Goal: Information Seeking & Learning: Learn about a topic

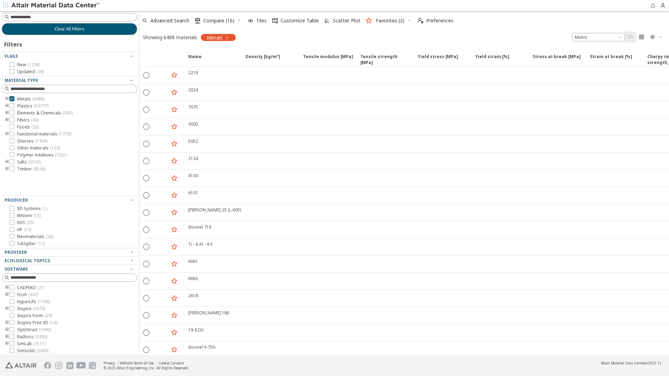
click at [7, 98] on icon "toogle group" at bounding box center [7, 99] width 5 height 6
click at [17, 105] on icon "toogle group" at bounding box center [17, 106] width 5 height 6
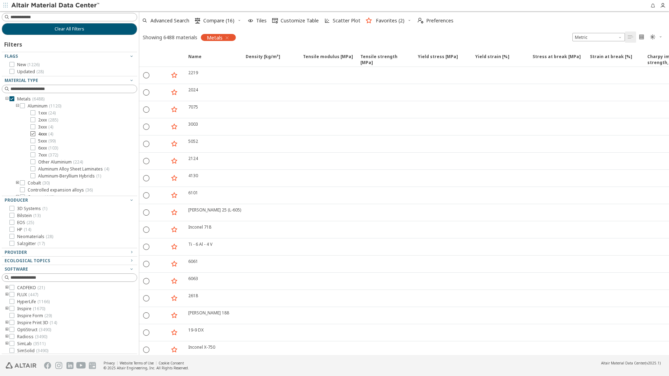
click at [33, 134] on icon at bounding box center [32, 133] width 5 height 5
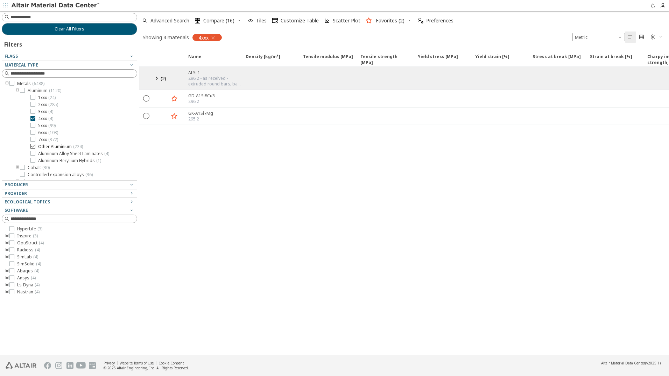
click at [32, 146] on icon at bounding box center [32, 146] width 5 height 5
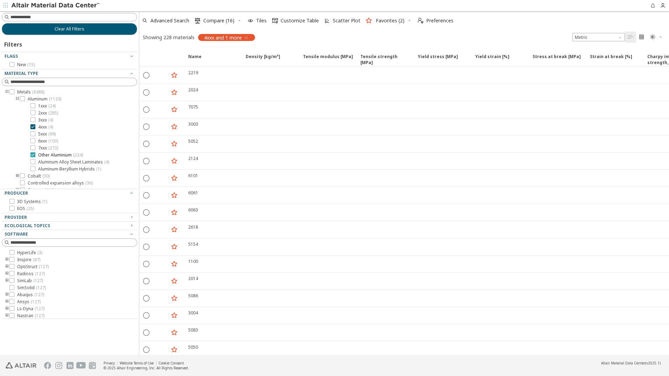
click at [32, 155] on icon at bounding box center [32, 154] width 5 height 5
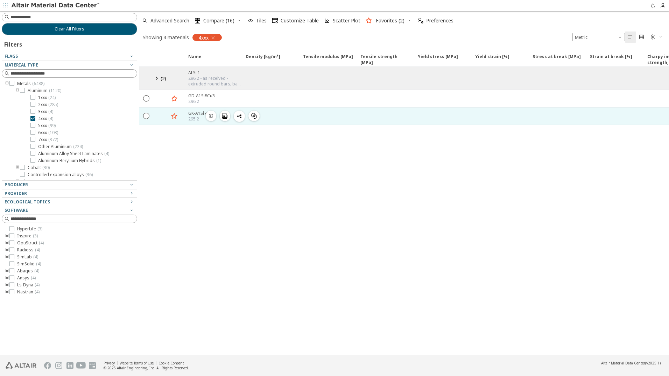
click at [211, 116] on icon "button" at bounding box center [211, 116] width 6 height 6
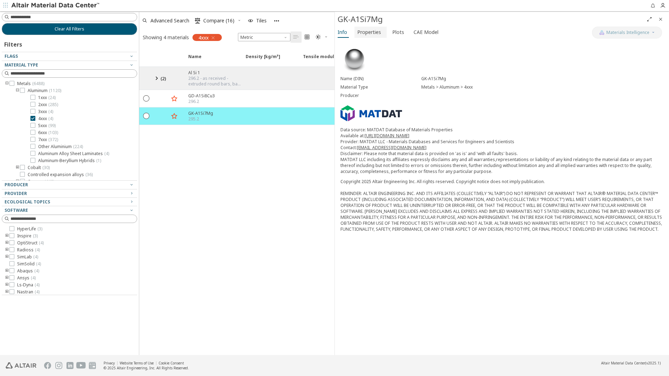
click at [368, 33] on span "Properties" at bounding box center [369, 32] width 24 height 11
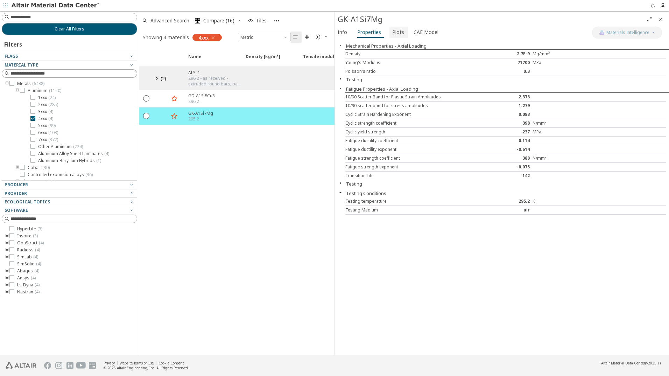
click at [396, 34] on span "Plots" at bounding box center [398, 32] width 12 height 11
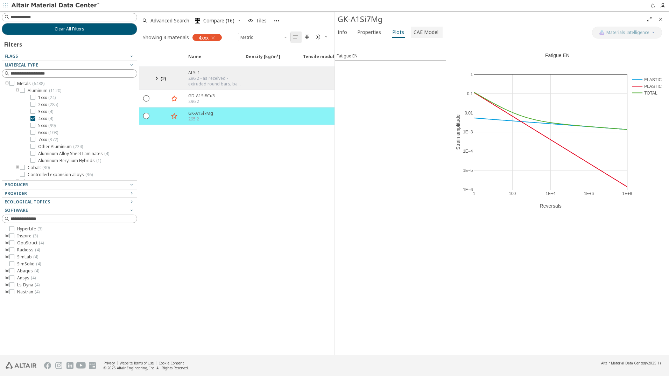
click at [430, 31] on span "CAE Model" at bounding box center [426, 32] width 25 height 11
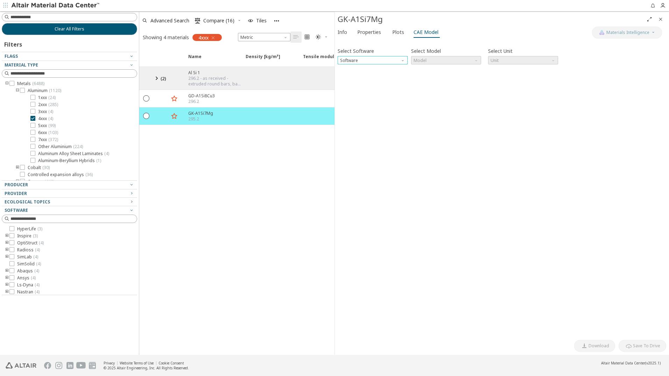
click at [403, 61] on span "Software" at bounding box center [404, 59] width 6 height 6
click at [352, 128] on span "Ls-Dyna" at bounding box center [349, 128] width 16 height 6
click at [475, 60] on span "Model" at bounding box center [477, 59] width 6 height 6
click at [424, 100] on div "Select Software Ls-Dyna Select Model Model Select Unit N mm s Mg Invalid data. …" at bounding box center [502, 189] width 329 height 294
click at [476, 63] on span "Model" at bounding box center [446, 60] width 70 height 8
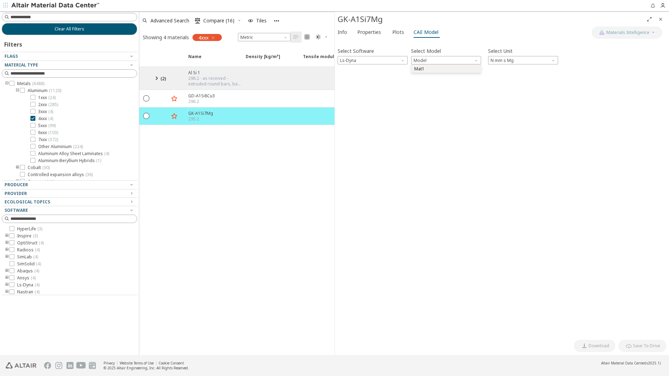
click at [424, 69] on span "Mat1" at bounding box center [420, 69] width 10 height 6
click at [374, 73] on button "CAE Card Preview" at bounding box center [369, 74] width 40 height 7
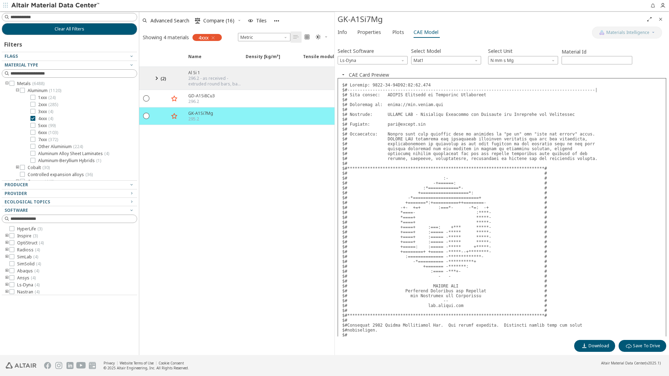
scroll to position [109, 0]
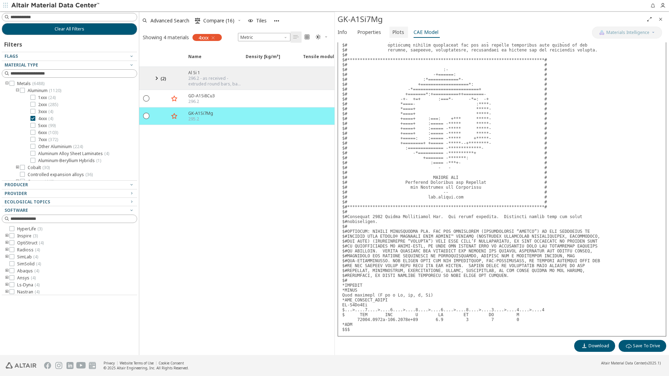
click at [398, 33] on span "Plots" at bounding box center [398, 32] width 12 height 11
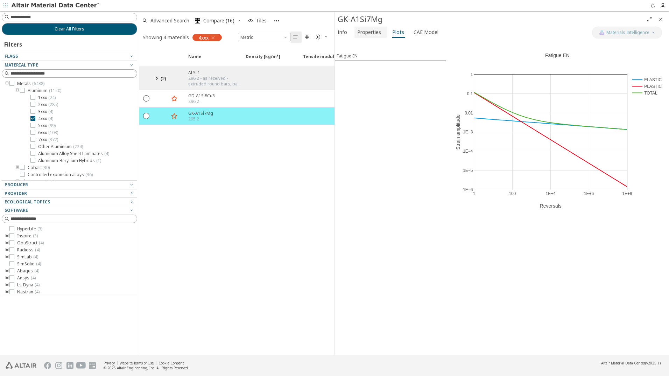
click at [369, 33] on span "Properties" at bounding box center [369, 32] width 24 height 11
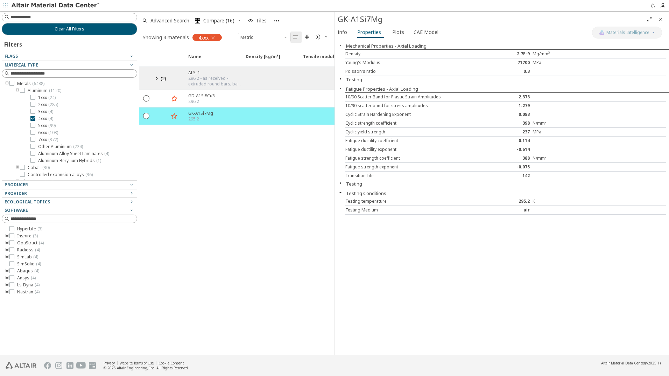
click at [158, 78] on icon at bounding box center [156, 78] width 8 height 9
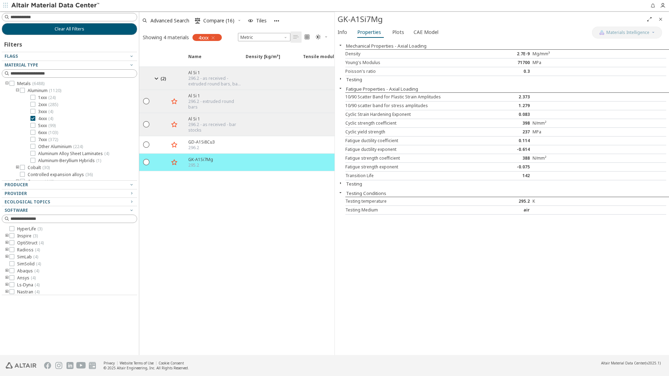
click at [155, 77] on icon at bounding box center [156, 78] width 8 height 9
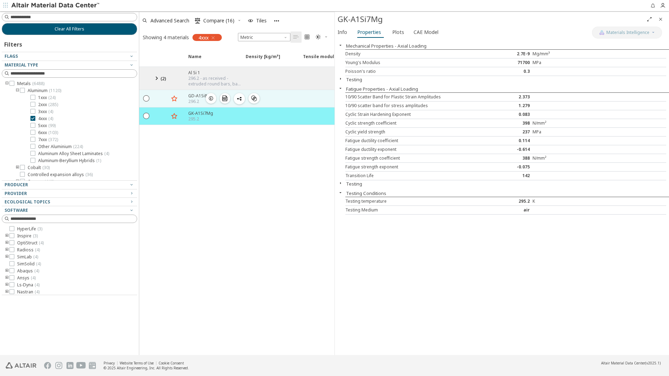
click at [210, 98] on icon "button" at bounding box center [211, 99] width 6 height 6
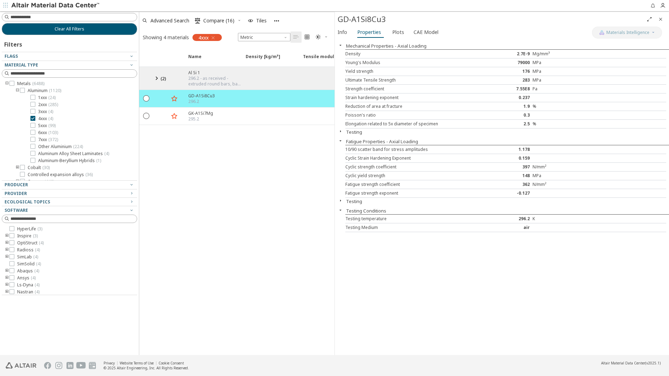
click at [247, 189] on div "Name Density [kg/m³] Density [kg/m³] ISO 1183 Tensile modulus [MPa] Tensile mod…" at bounding box center [236, 201] width 195 height 307
click at [22, 91] on icon at bounding box center [22, 90] width 5 height 5
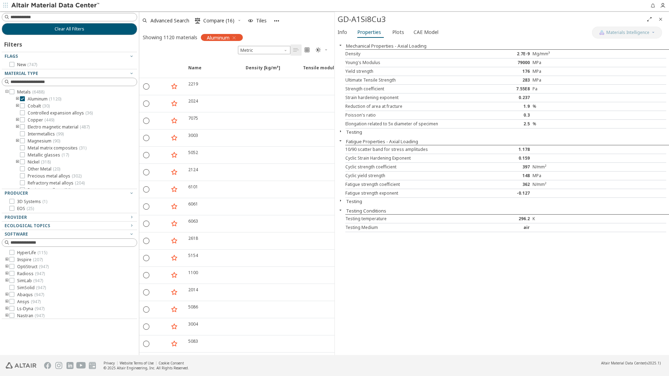
click at [17, 99] on icon "toogle group" at bounding box center [17, 99] width 5 height 6
click at [21, 82] on input at bounding box center [74, 81] width 126 height 7
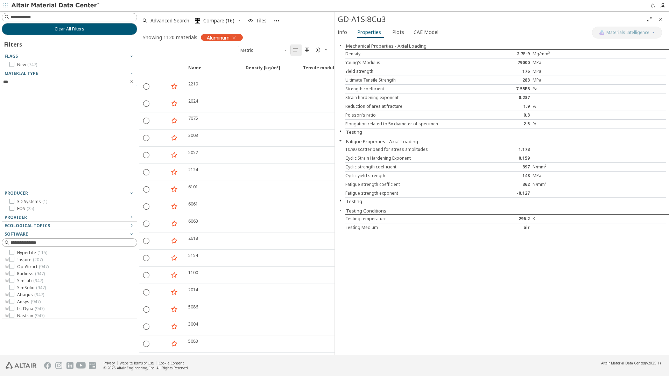
type input "***"
drag, startPoint x: 34, startPoint y: 78, endPoint x: -15, endPoint y: 79, distance: 48.3
click at [0, 79] on html "Feedback Clear All Filters Filters Flags New ( 747 ) Material Type *** Producer…" at bounding box center [334, 188] width 669 height 376
click at [131, 82] on icon "Clear text" at bounding box center [132, 81] width 4 height 4
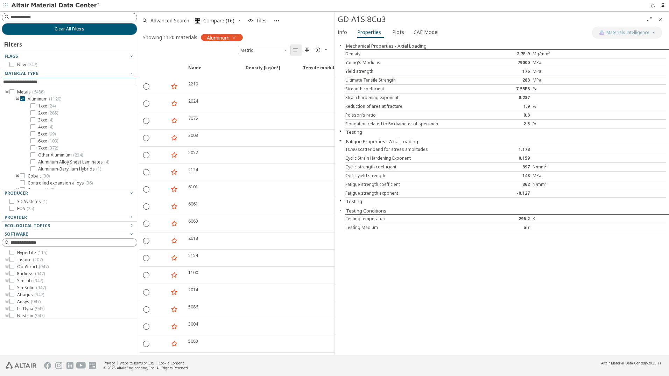
click at [26, 16] on input at bounding box center [74, 17] width 126 height 7
type input "***"
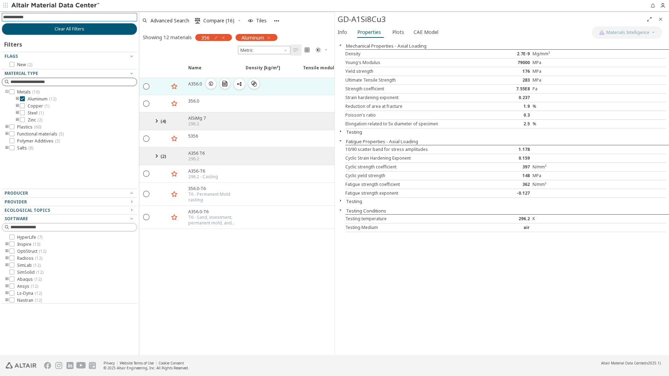
click at [212, 84] on icon "button" at bounding box center [211, 84] width 6 height 6
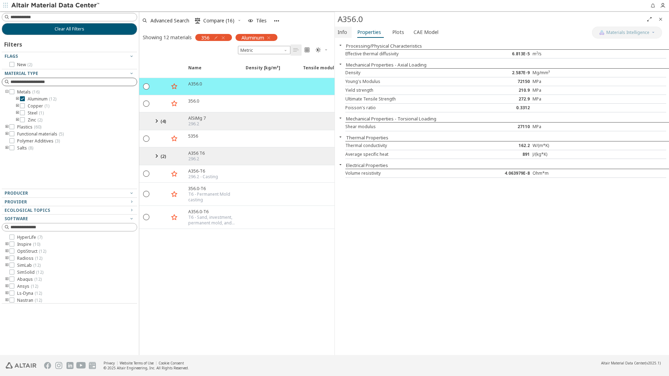
click at [345, 34] on span "Info" at bounding box center [342, 32] width 9 height 11
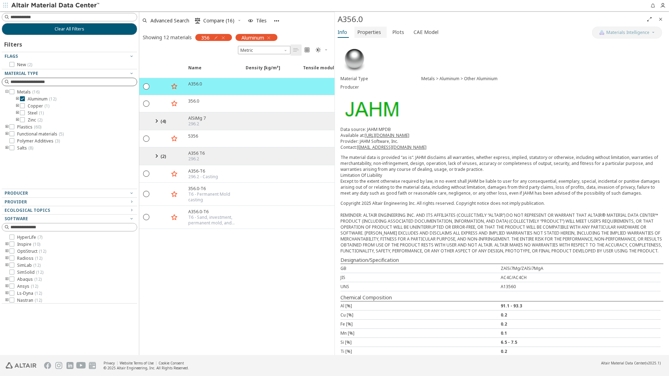
click at [368, 34] on span "Properties" at bounding box center [369, 32] width 24 height 11
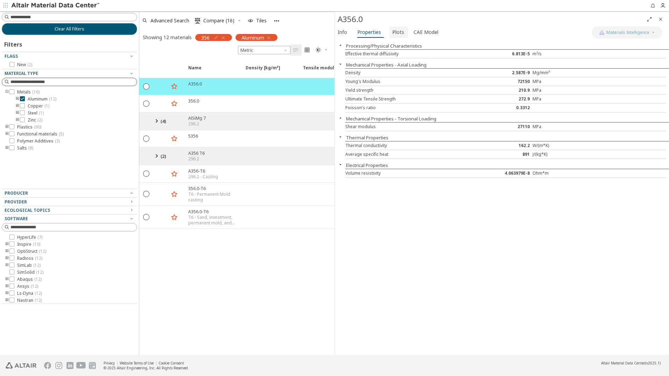
click at [397, 33] on span "Plots" at bounding box center [398, 32] width 12 height 11
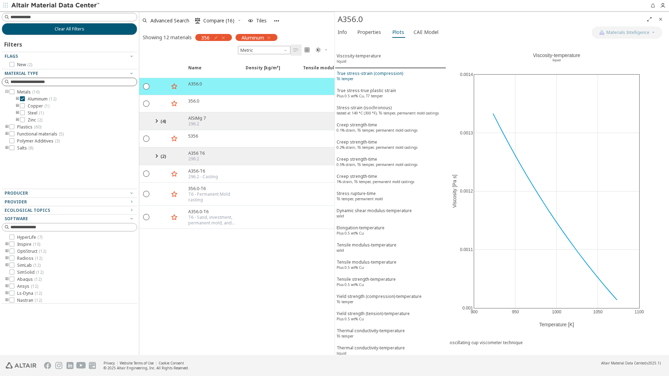
click at [380, 75] on div "True stress-strain (compression) T6 temper" at bounding box center [370, 76] width 67 height 13
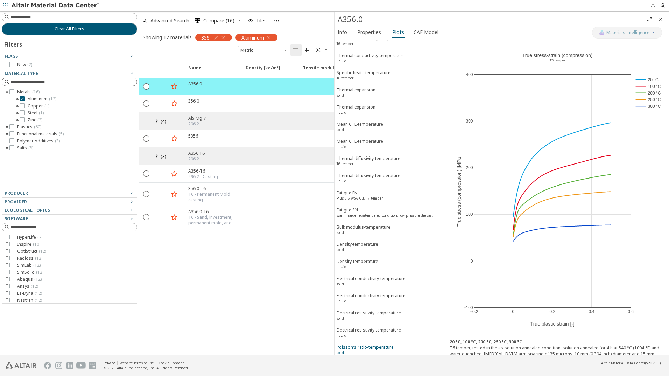
scroll to position [297, 0]
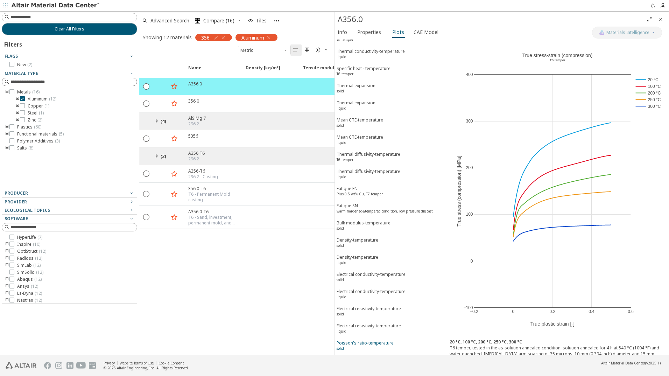
drag, startPoint x: 441, startPoint y: 179, endPoint x: 440, endPoint y: 341, distance: 161.8
click at [440, 341] on div "Viscosity-temperature liquid True stress-strain (compression) T6 temper True st…" at bounding box center [390, 197] width 111 height 315
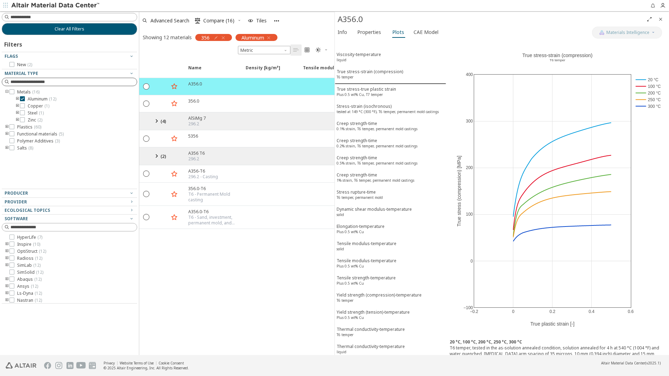
scroll to position [0, 0]
click at [383, 94] on div "True stress-true plastic strain Plus 0.5 wt% Cu, T7 temper" at bounding box center [367, 94] width 60 height 13
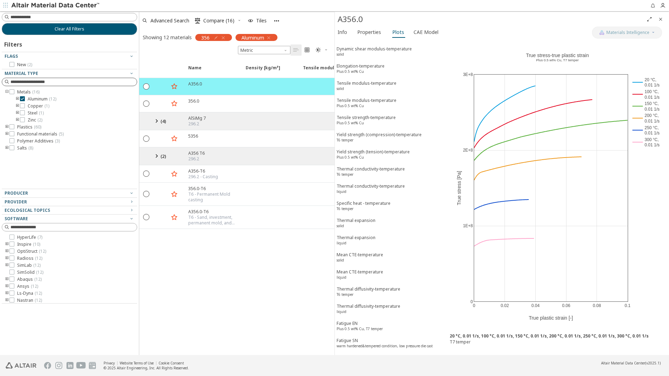
scroll to position [297, 0]
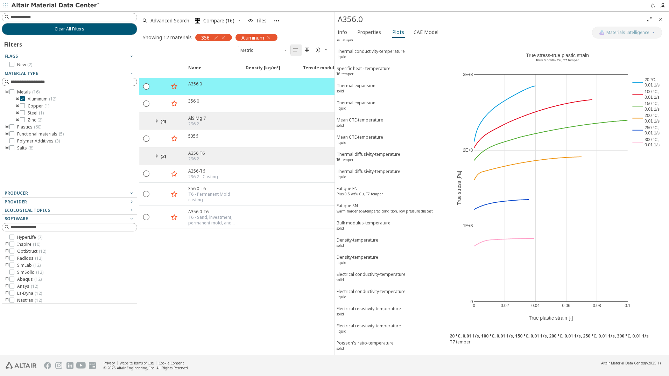
click at [156, 120] on icon at bounding box center [156, 121] width 8 height 9
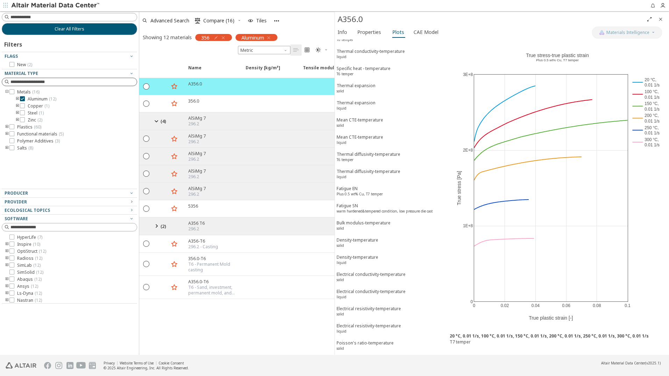
click at [157, 226] on icon at bounding box center [156, 226] width 8 height 9
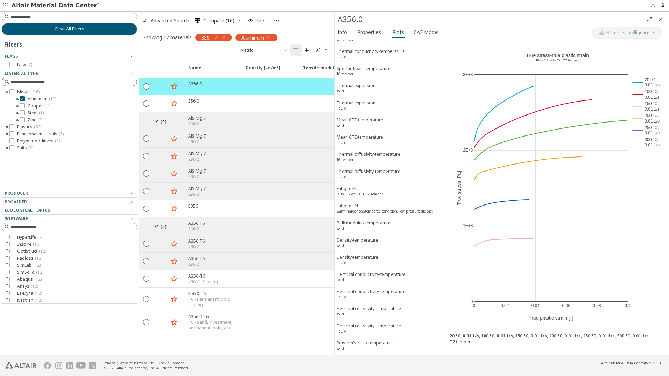
click at [157, 226] on icon at bounding box center [156, 226] width 8 height 9
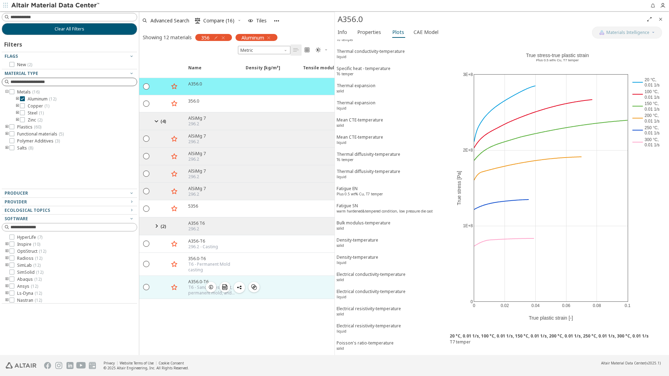
click at [208, 287] on span "button" at bounding box center [211, 287] width 8 height 11
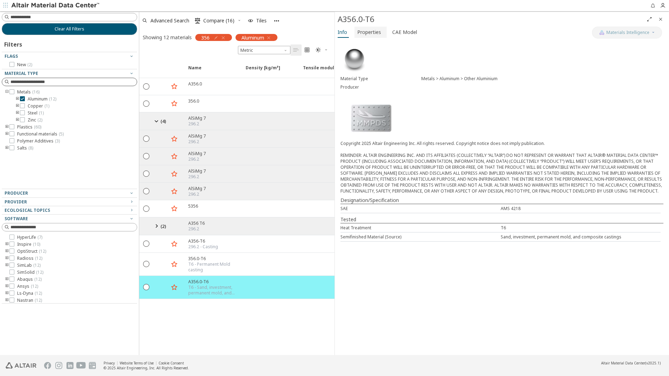
click at [371, 31] on span "Properties" at bounding box center [369, 32] width 24 height 11
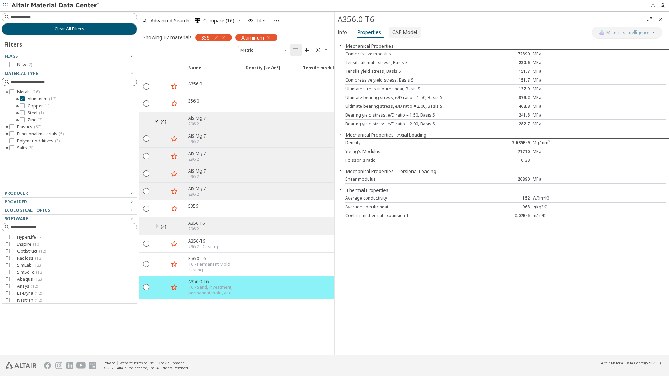
click at [407, 35] on span "CAE Model" at bounding box center [404, 32] width 25 height 11
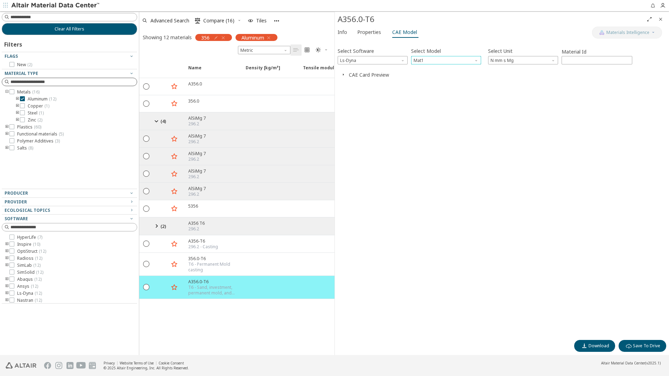
click at [478, 61] on span "Model" at bounding box center [477, 59] width 6 height 6
click at [465, 113] on div "Select Software Ls-Dyna Select Model Mat1 Select Unit N mm s Mg Material Id ***…" at bounding box center [502, 189] width 329 height 294
click at [383, 75] on button "CAE Card Preview" at bounding box center [369, 74] width 40 height 7
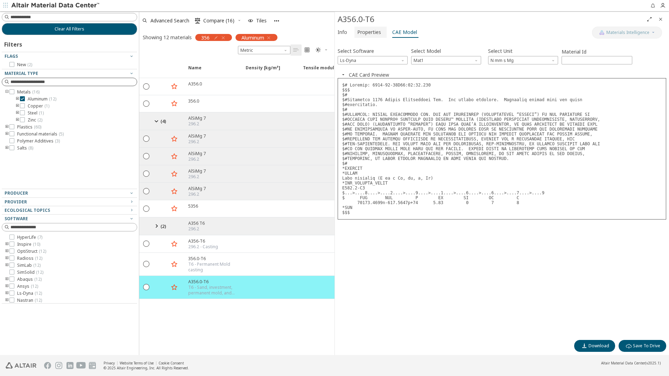
click at [370, 32] on span "Properties" at bounding box center [369, 32] width 24 height 11
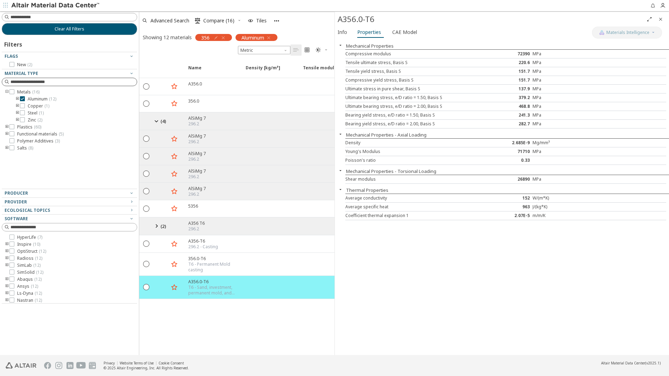
click at [154, 226] on icon at bounding box center [156, 226] width 8 height 9
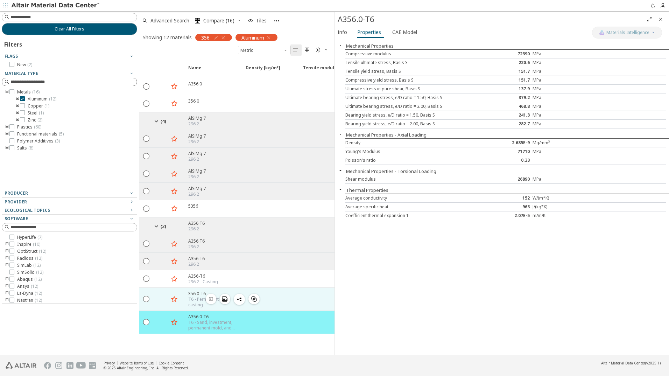
click at [212, 298] on icon "button" at bounding box center [211, 299] width 6 height 6
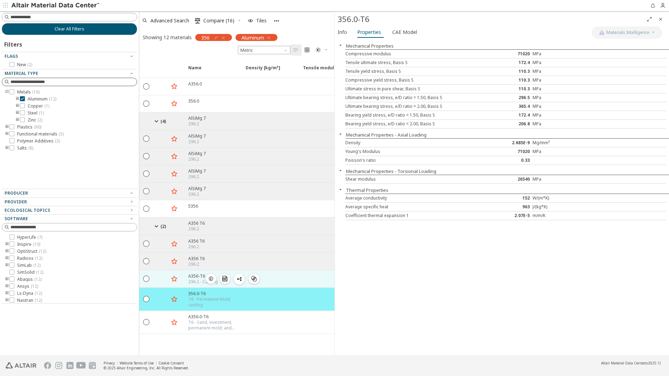
click at [211, 278] on icon "button" at bounding box center [211, 279] width 6 height 6
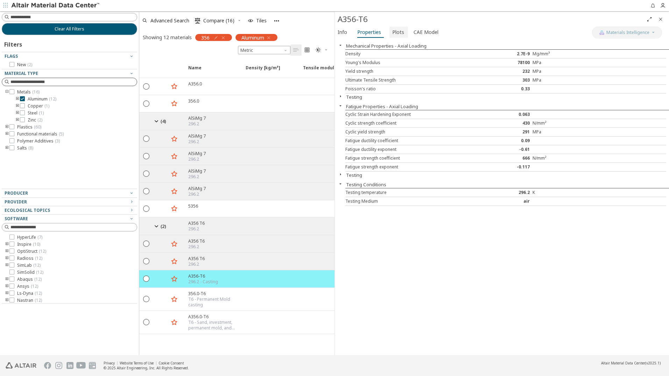
click at [392, 31] on span "Plots" at bounding box center [398, 32] width 12 height 11
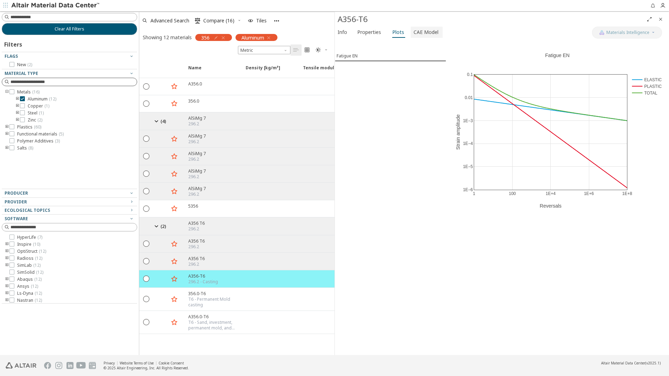
click at [425, 34] on span "CAE Model" at bounding box center [426, 32] width 25 height 11
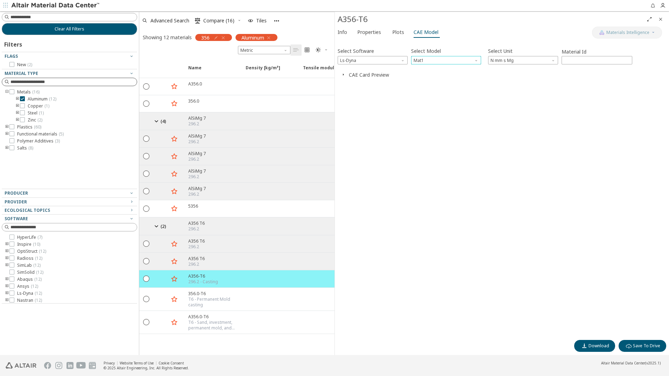
click at [479, 61] on span "Model" at bounding box center [477, 59] width 6 height 6
click at [461, 115] on div "Select Software Ls-Dyna Select Model Mat1 Select Unit N mm s Mg Material Id ***…" at bounding box center [502, 189] width 329 height 294
click at [211, 262] on icon "button" at bounding box center [211, 261] width 6 height 6
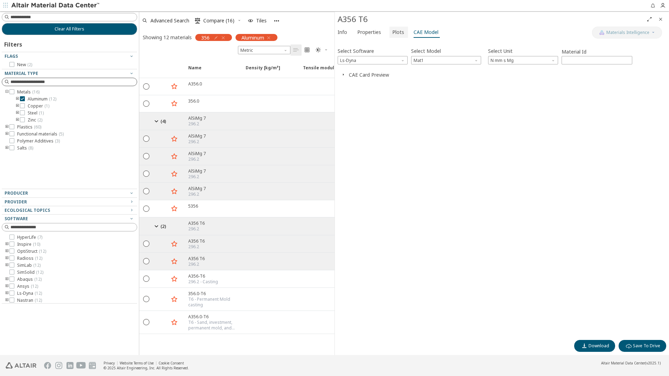
click at [393, 32] on span "Plots" at bounding box center [398, 32] width 12 height 11
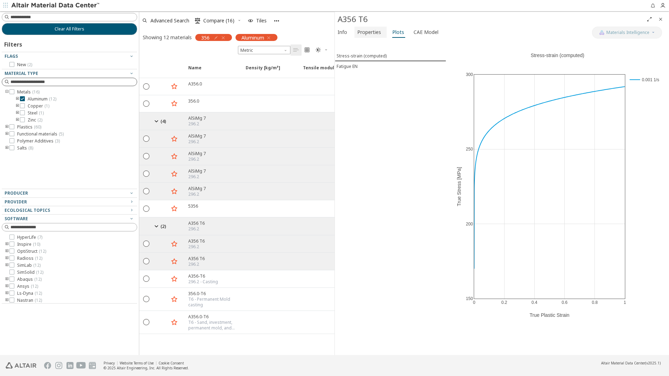
click at [369, 32] on span "Properties" at bounding box center [369, 32] width 24 height 11
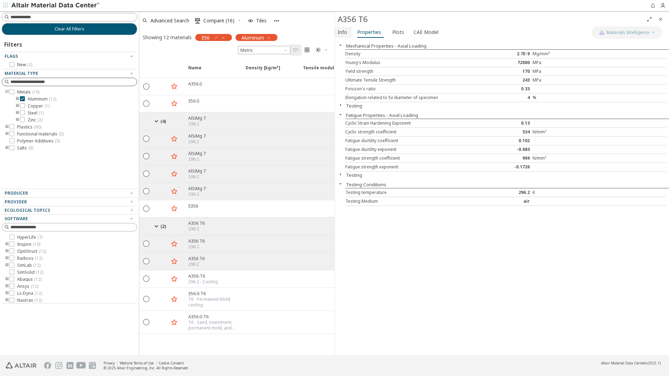
click at [343, 32] on span "Info" at bounding box center [342, 32] width 9 height 11
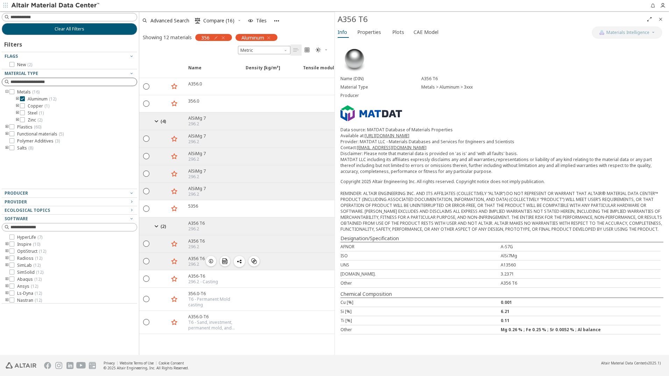
click at [211, 261] on icon "button" at bounding box center [211, 261] width 6 height 6
click at [395, 33] on span "Plots" at bounding box center [398, 32] width 12 height 11
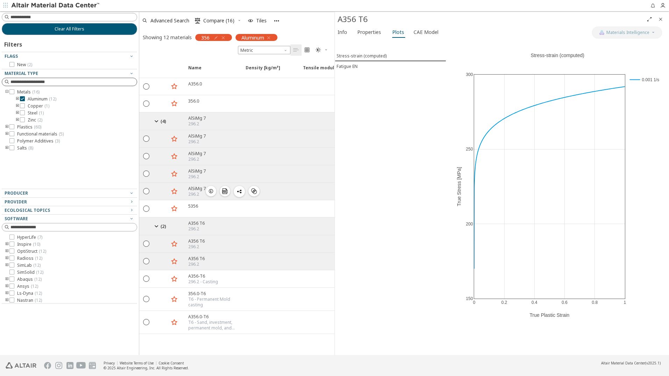
click at [212, 190] on icon "button" at bounding box center [211, 191] width 6 height 6
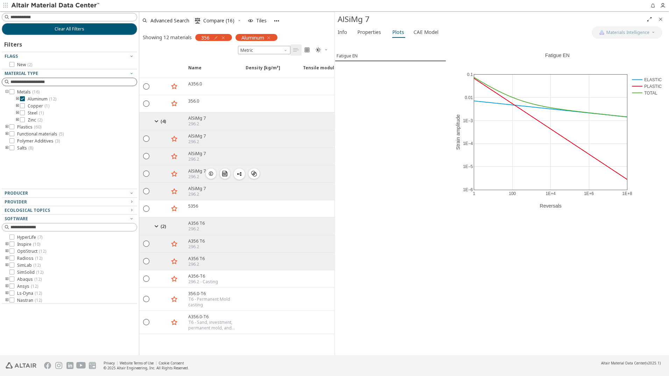
click at [211, 173] on icon "button" at bounding box center [211, 174] width 6 height 6
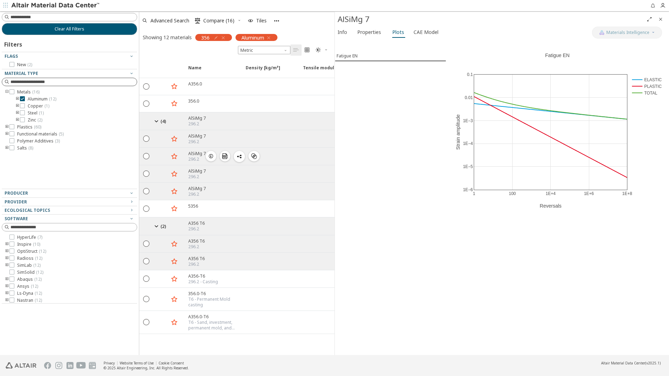
click at [212, 155] on icon "button" at bounding box center [211, 156] width 6 height 6
click at [211, 138] on icon "button" at bounding box center [211, 139] width 6 height 6
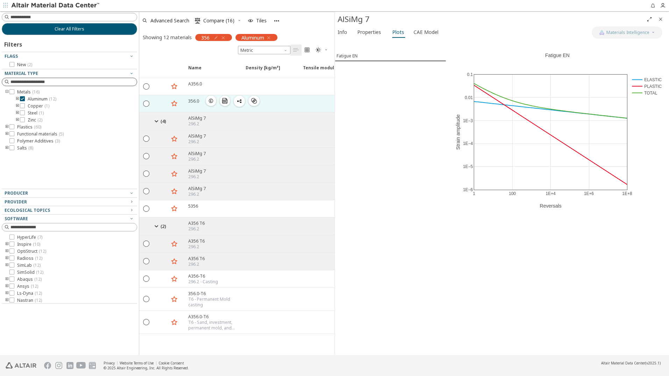
click at [210, 101] on icon "button" at bounding box center [211, 101] width 6 height 6
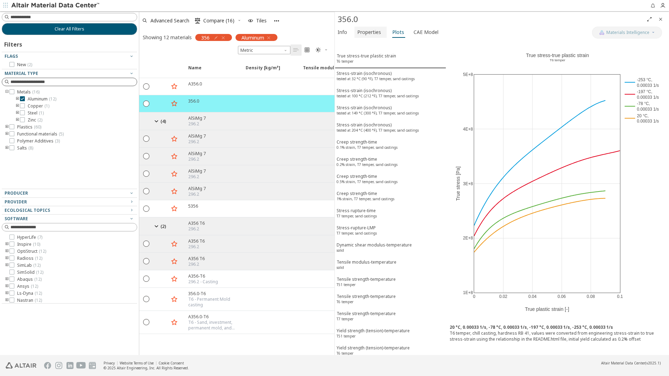
click at [373, 33] on span "Properties" at bounding box center [369, 32] width 24 height 11
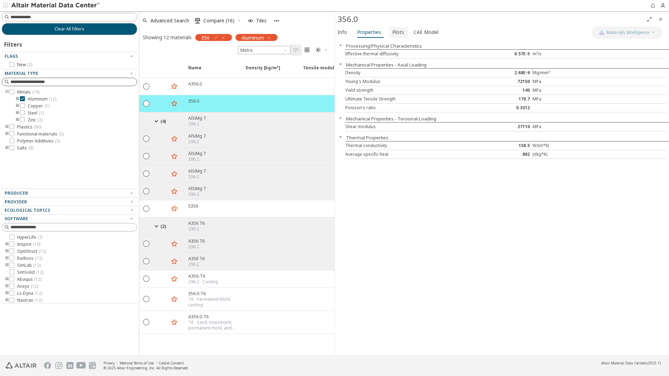
click at [397, 32] on span "Plots" at bounding box center [398, 32] width 12 height 11
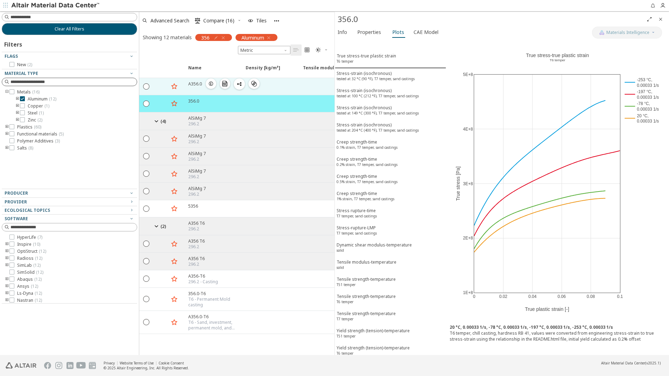
click at [211, 83] on icon "button" at bounding box center [211, 84] width 6 height 6
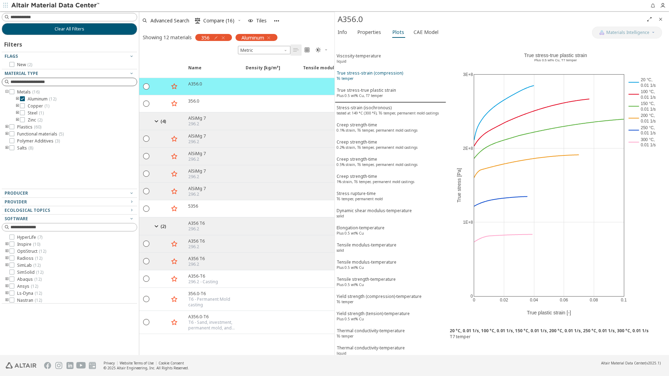
click at [373, 74] on div "True stress-strain (compression) T6 temper" at bounding box center [370, 76] width 67 height 13
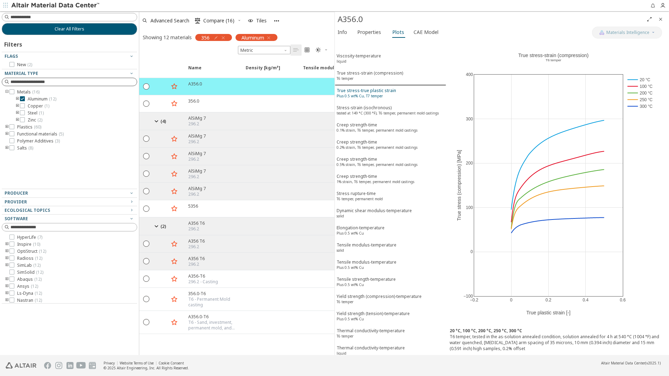
click at [364, 92] on div "True stress-true plastic strain Plus 0.5 wt% Cu, T7 temper" at bounding box center [367, 94] width 60 height 13
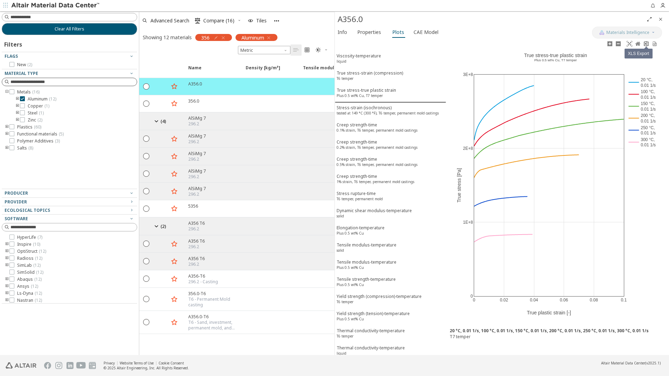
click at [647, 44] on icon at bounding box center [647, 44] width 6 height 6
click at [662, 204] on div "0 0.02 0.04 0.06 0.08 0.1 0 1E+8 2E+8 3E+8 20 °C, 0.01 1/s 100 °C, 0.01 1/s 150…" at bounding box center [555, 182] width 219 height 285
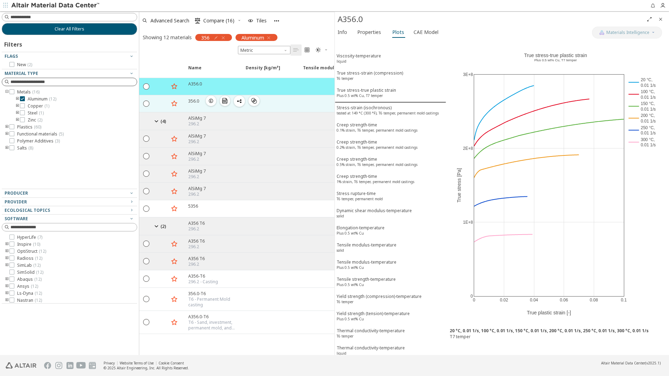
click at [211, 102] on icon "button" at bounding box center [211, 101] width 6 height 6
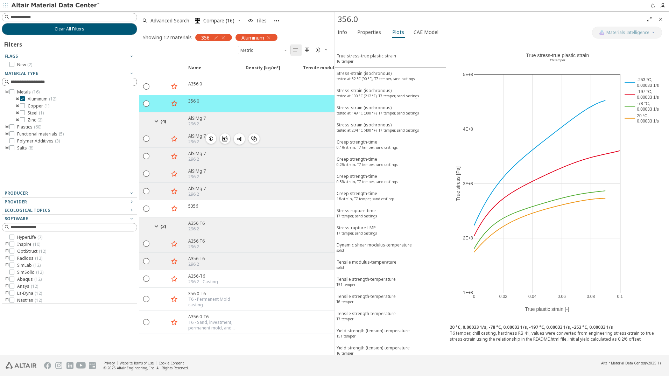
click at [211, 139] on icon "button" at bounding box center [211, 139] width 6 height 6
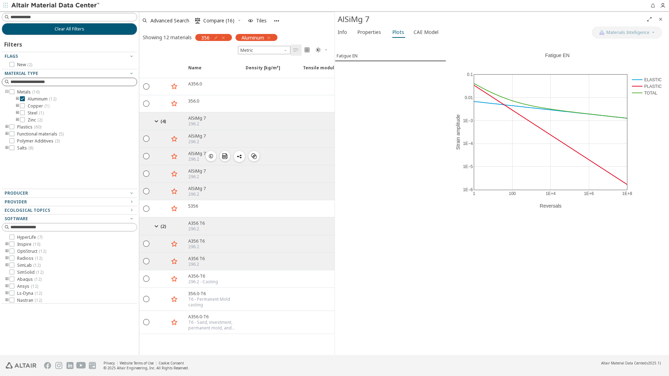
click at [211, 158] on icon "button" at bounding box center [211, 156] width 6 height 6
click at [211, 175] on icon "button" at bounding box center [211, 174] width 6 height 6
click at [210, 193] on icon "button" at bounding box center [211, 191] width 6 height 6
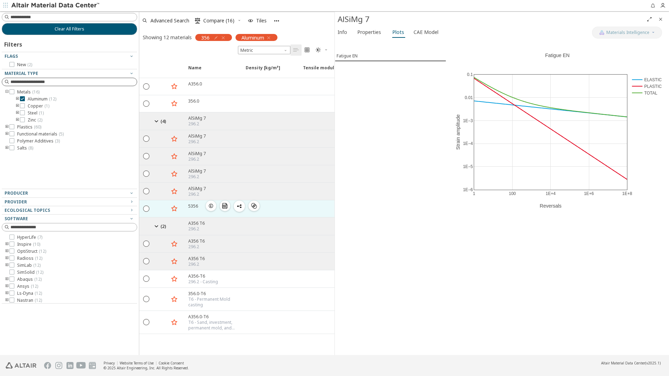
click at [210, 207] on icon "button" at bounding box center [211, 206] width 6 height 6
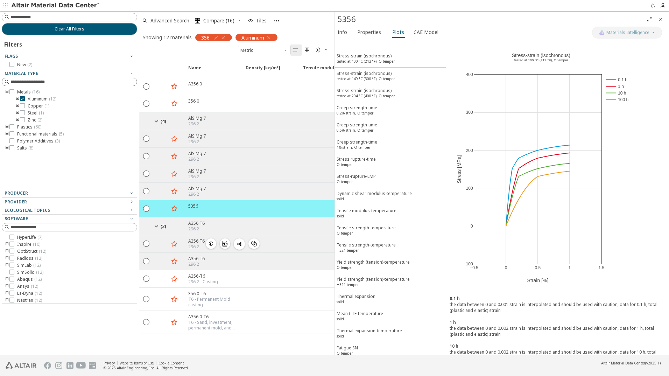
click at [211, 245] on icon "button" at bounding box center [211, 244] width 6 height 6
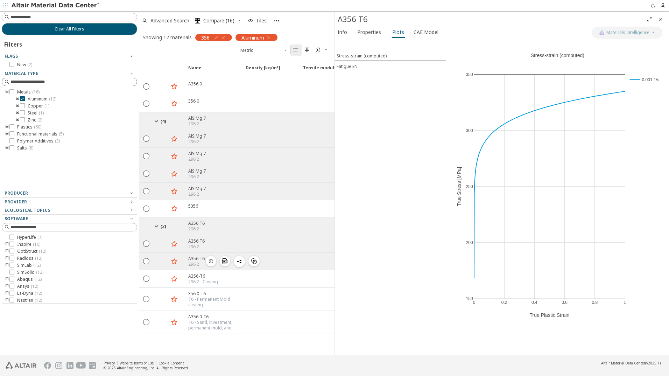
click at [211, 260] on icon "button" at bounding box center [211, 261] width 6 height 6
click at [210, 243] on icon "button" at bounding box center [211, 244] width 6 height 6
click at [341, 32] on span "Info" at bounding box center [342, 32] width 9 height 11
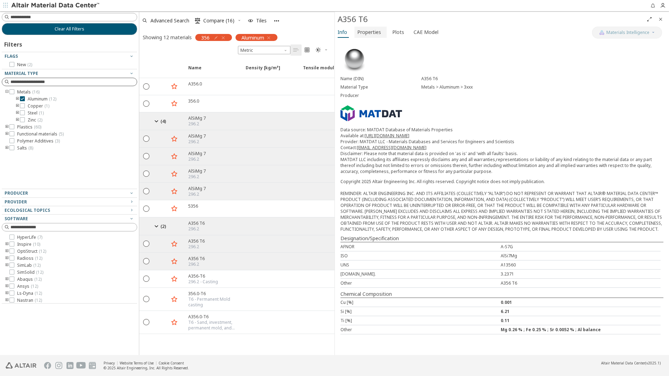
click at [362, 33] on span "Properties" at bounding box center [369, 32] width 24 height 11
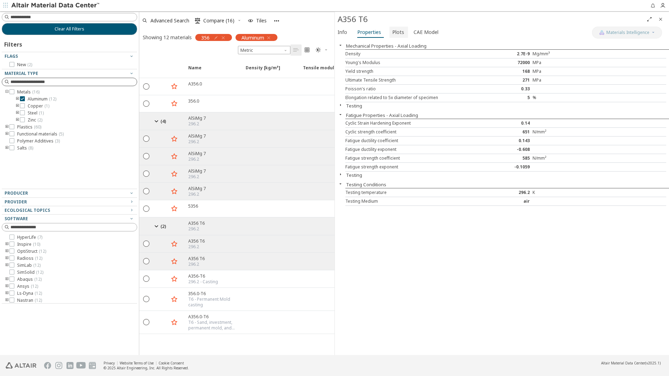
click at [400, 33] on span "Plots" at bounding box center [398, 32] width 12 height 11
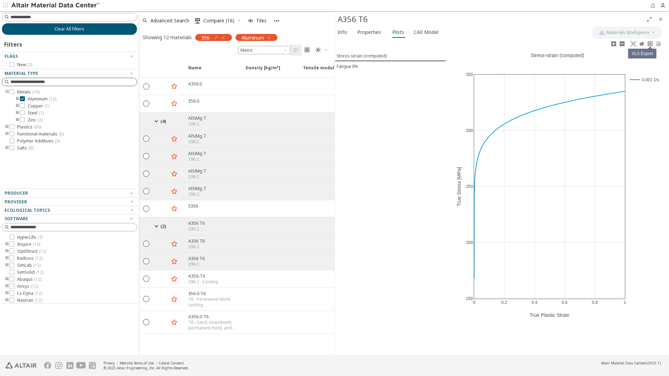
click at [650, 44] on icon at bounding box center [650, 43] width 5 height 5
click at [211, 262] on icon "button" at bounding box center [211, 261] width 6 height 6
click at [649, 44] on icon at bounding box center [650, 43] width 5 height 5
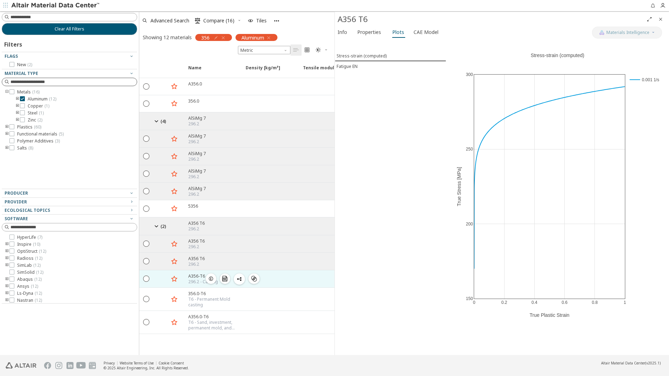
click at [211, 278] on icon "button" at bounding box center [211, 279] width 6 height 6
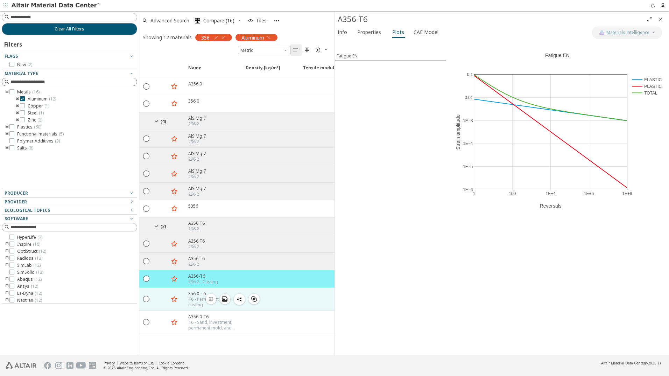
click at [209, 299] on icon "button" at bounding box center [211, 299] width 6 height 6
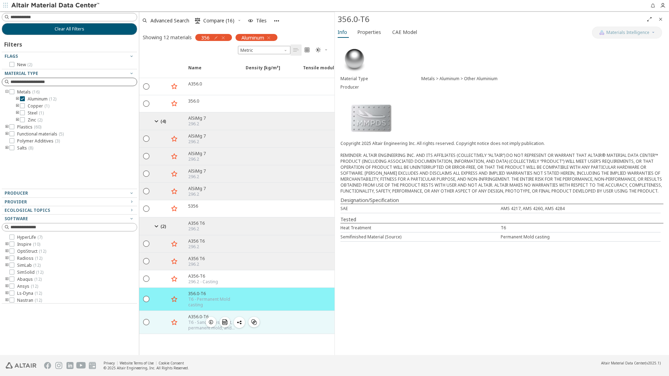
click at [209, 322] on icon "button" at bounding box center [211, 322] width 6 height 6
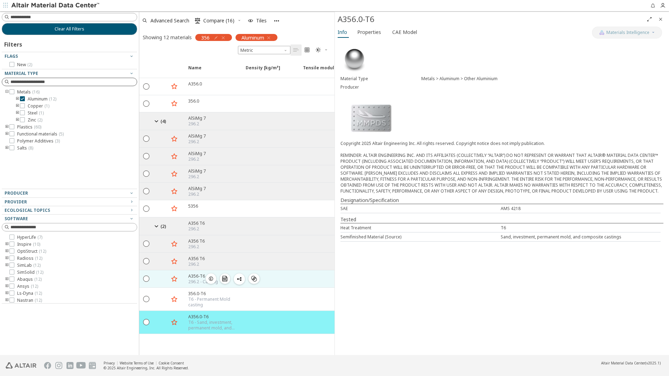
click at [211, 278] on icon "button" at bounding box center [211, 279] width 6 height 6
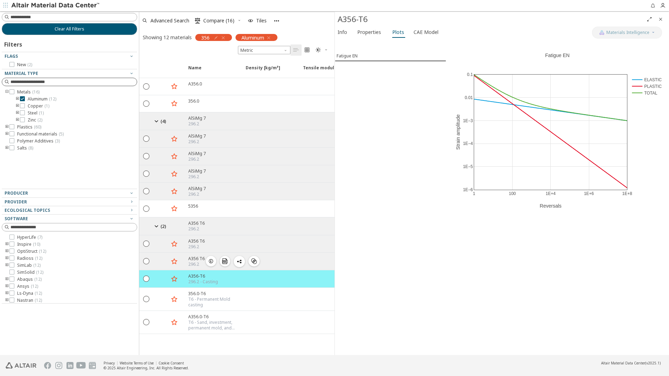
click at [209, 260] on icon "button" at bounding box center [211, 261] width 6 height 6
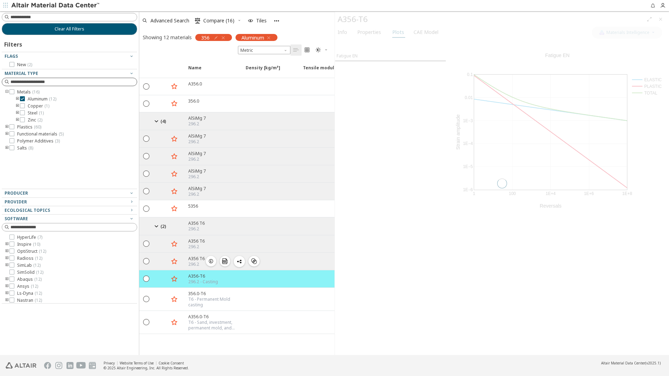
click at [211, 261] on icon "button" at bounding box center [211, 261] width 6 height 6
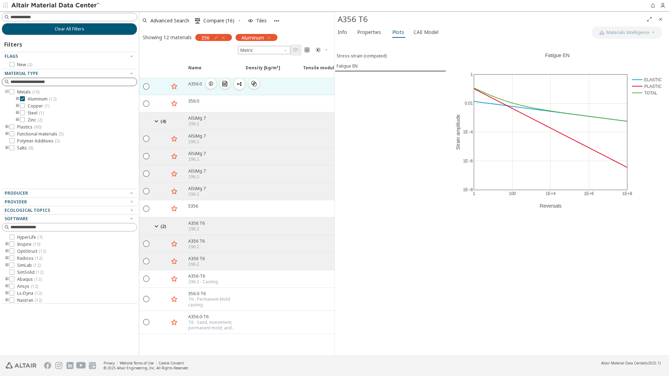
click at [209, 83] on icon "button" at bounding box center [211, 84] width 6 height 6
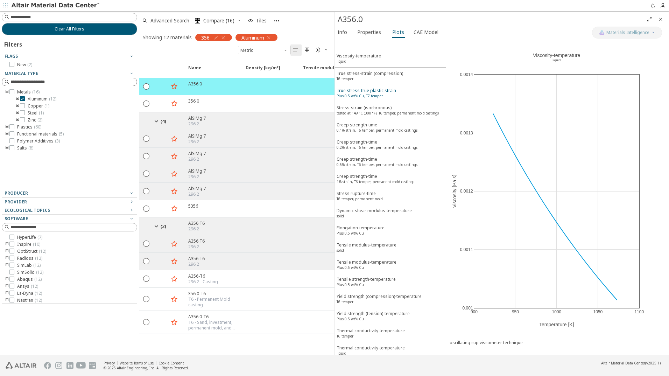
click at [373, 92] on div "True stress-true plastic strain Plus 0.5 wt% Cu, T7 temper" at bounding box center [367, 94] width 60 height 13
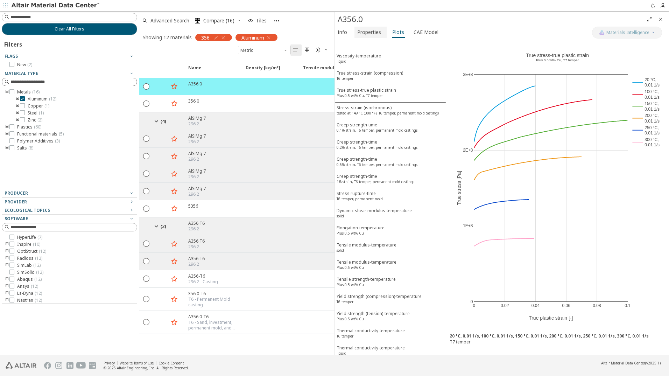
click at [367, 33] on span "Properties" at bounding box center [369, 32] width 24 height 11
